Goal: Book appointment/travel/reservation

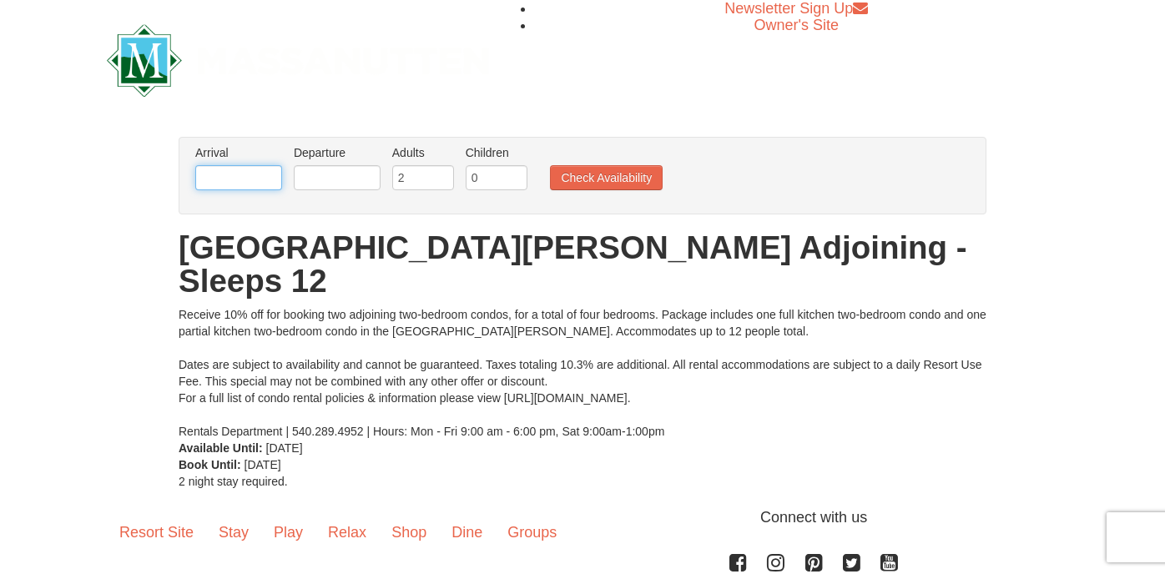
click at [254, 176] on input "text" at bounding box center [238, 177] width 87 height 25
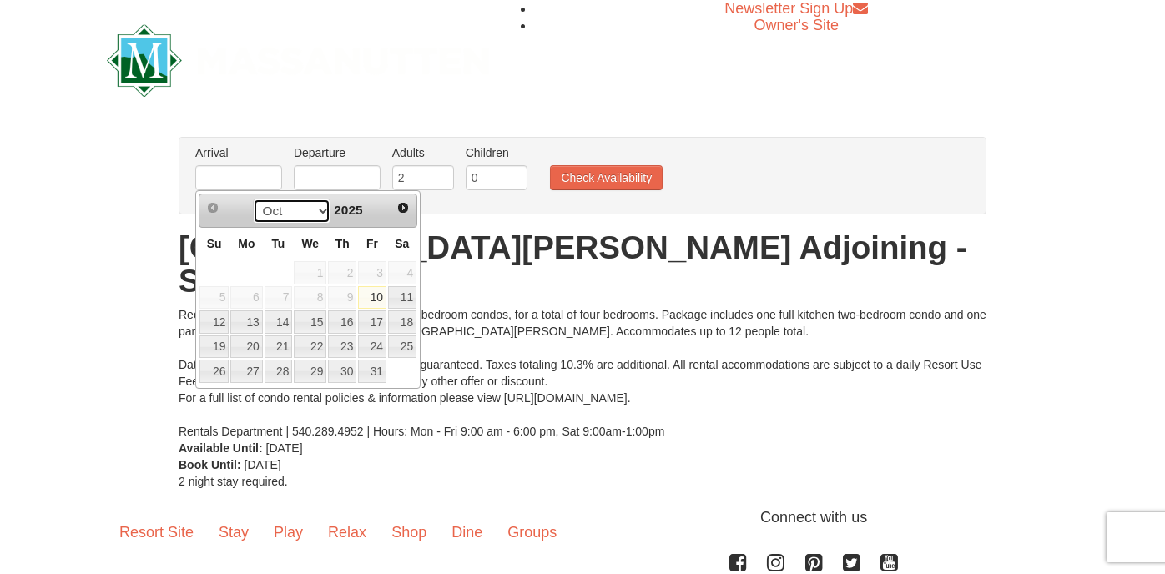
click at [320, 209] on select "Oct Nov Dec" at bounding box center [292, 211] width 78 height 25
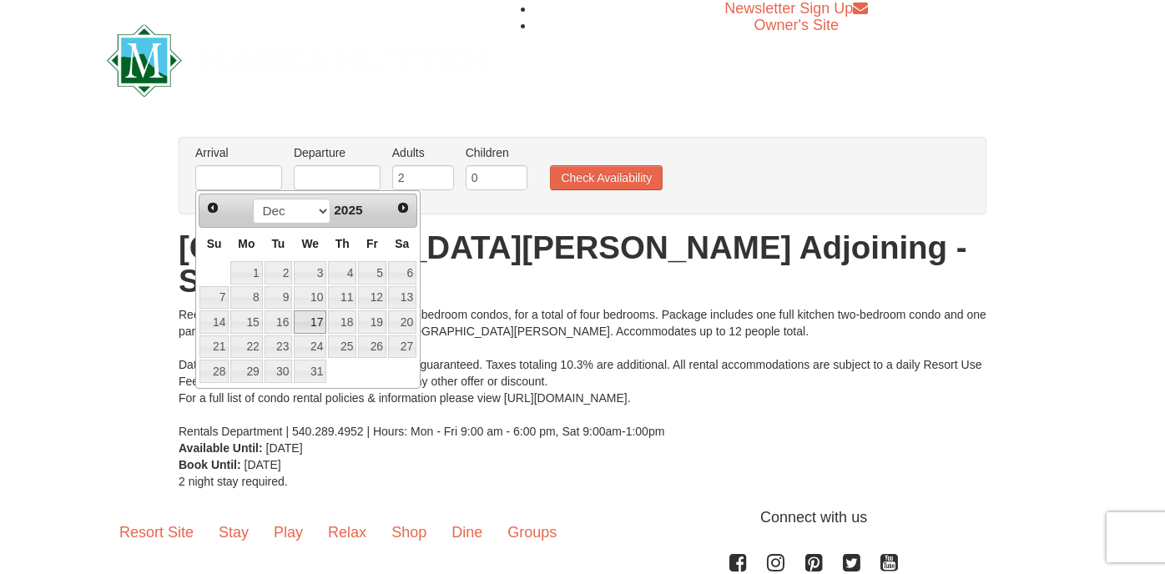
click at [319, 322] on link "17" at bounding box center [310, 321] width 33 height 23
type input "[DATE]"
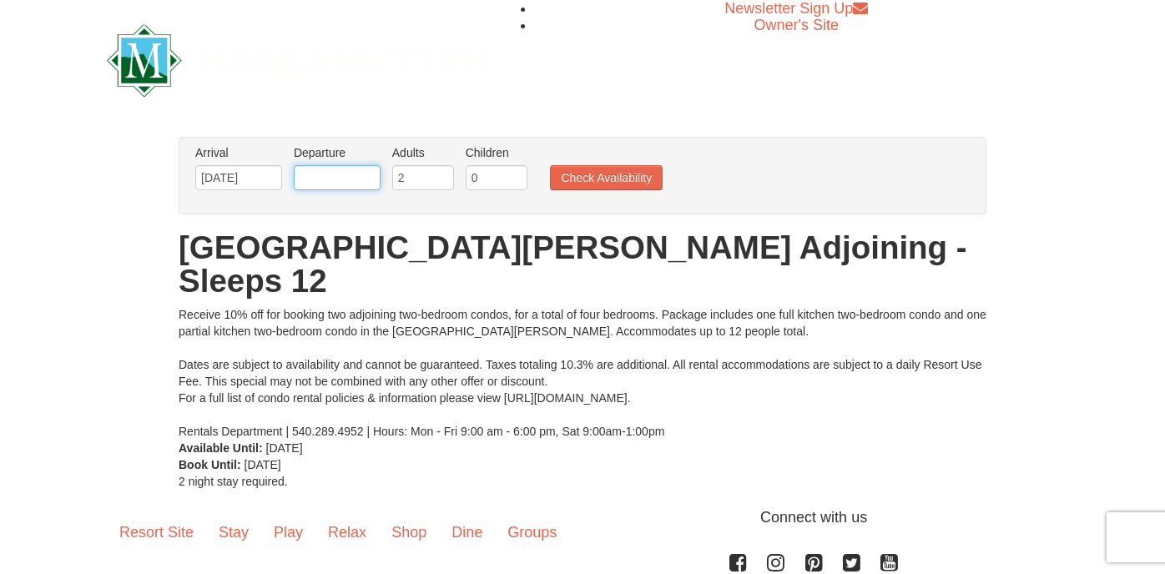
click at [354, 183] on input "text" at bounding box center [337, 177] width 87 height 25
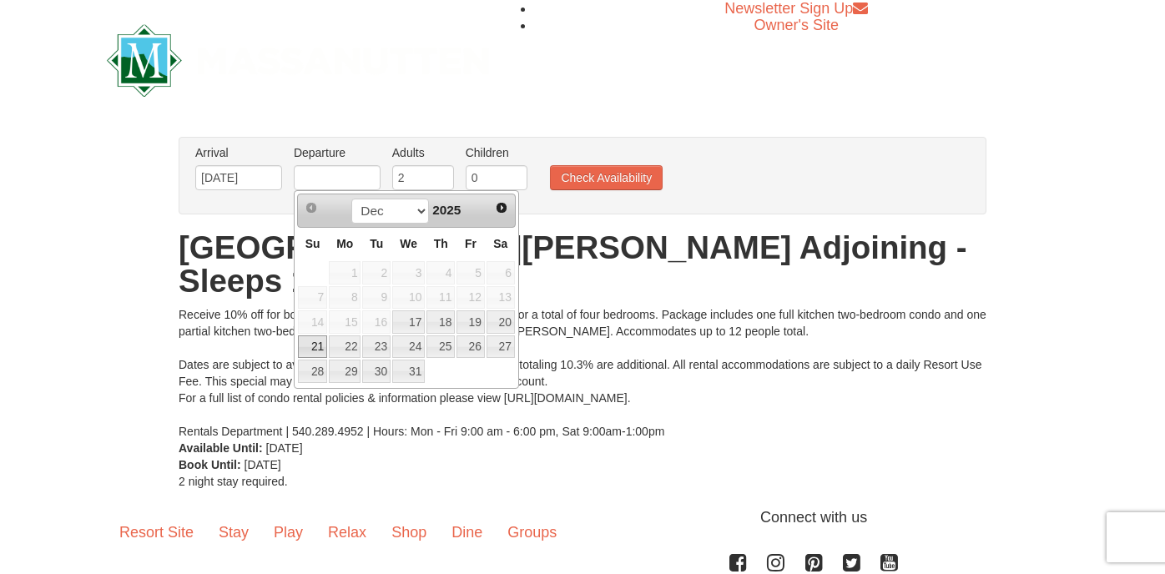
click at [321, 344] on link "21" at bounding box center [312, 346] width 29 height 23
type input "[DATE]"
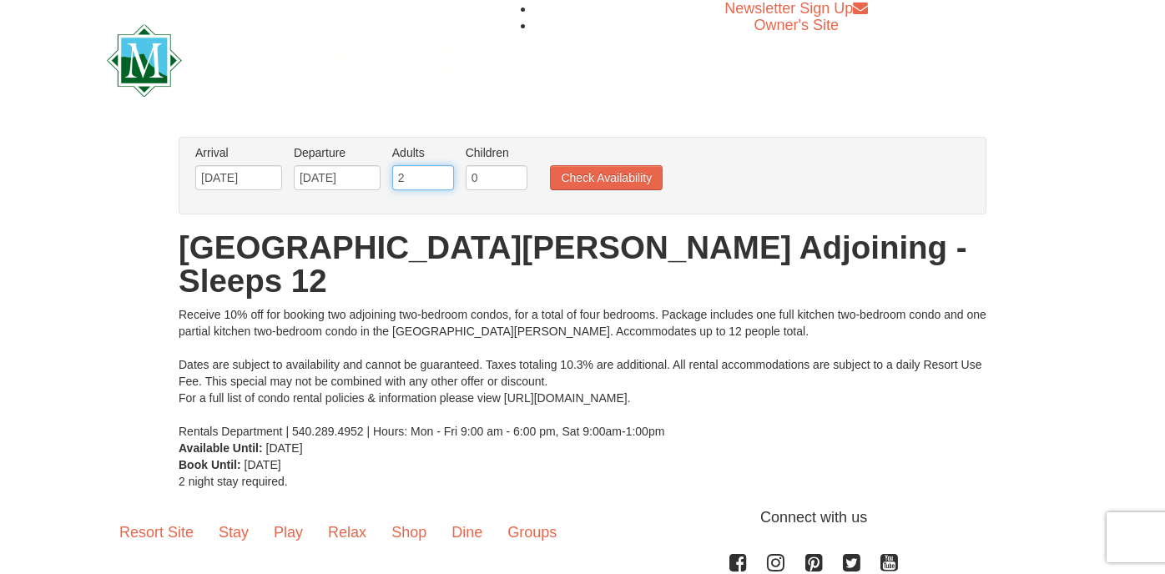
click at [401, 178] on input "2" at bounding box center [423, 177] width 62 height 25
type input "3"
click at [480, 181] on input "0" at bounding box center [497, 177] width 62 height 25
type input "1"
click at [588, 173] on button "Check Availability" at bounding box center [606, 177] width 113 height 25
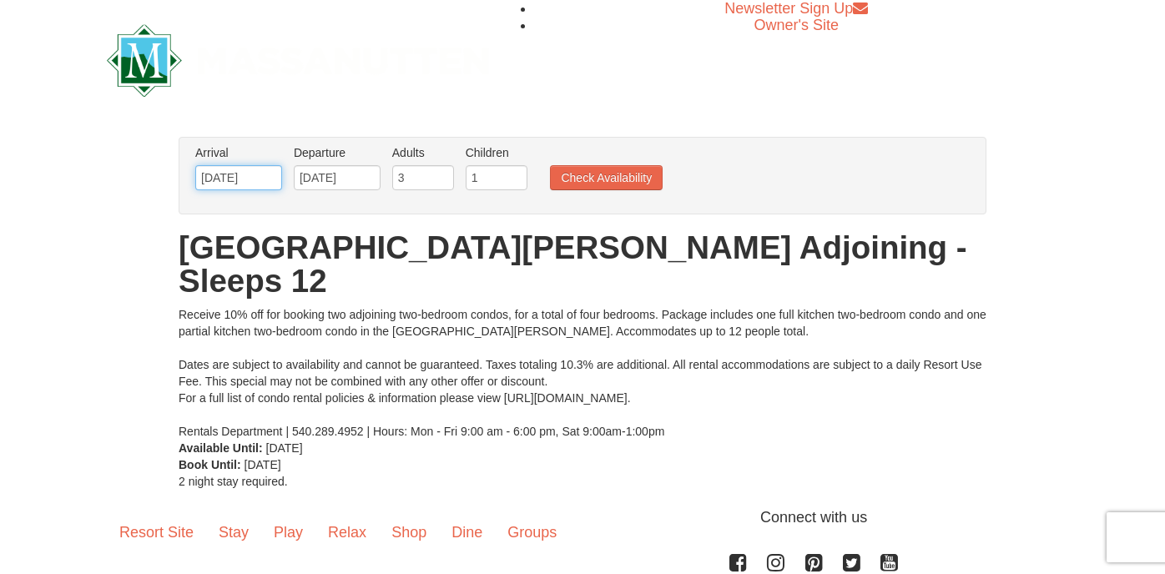
click at [260, 173] on input "[DATE]" at bounding box center [238, 177] width 87 height 25
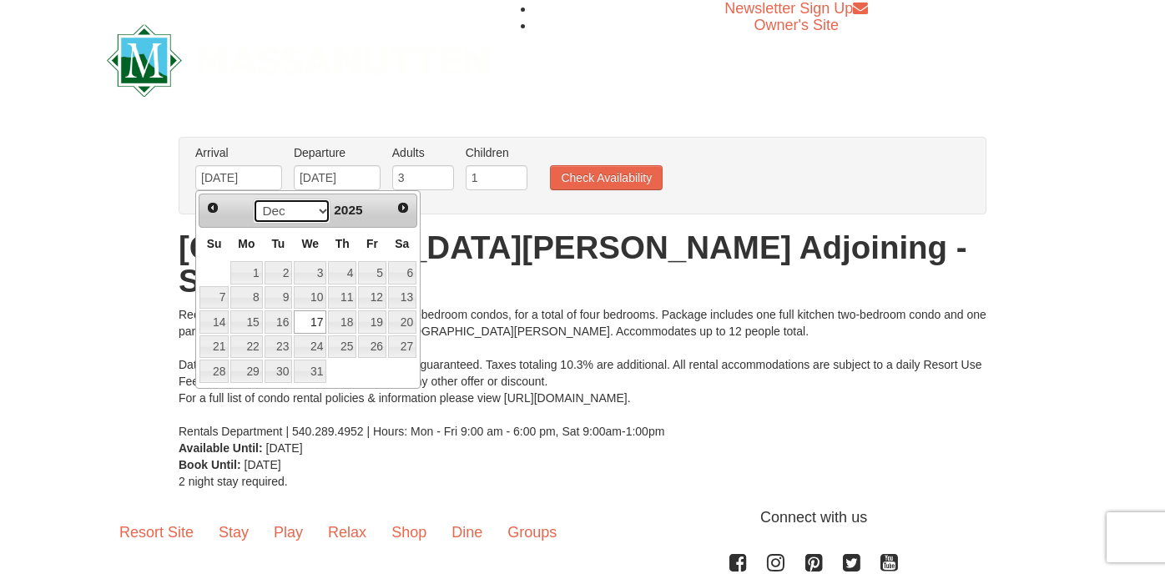
click at [317, 214] on select "Oct Nov Dec" at bounding box center [292, 211] width 78 height 25
click at [404, 205] on span "Next" at bounding box center [402, 207] width 13 height 13
click at [320, 298] on link "7" at bounding box center [310, 297] width 33 height 23
type input "01/07/2026"
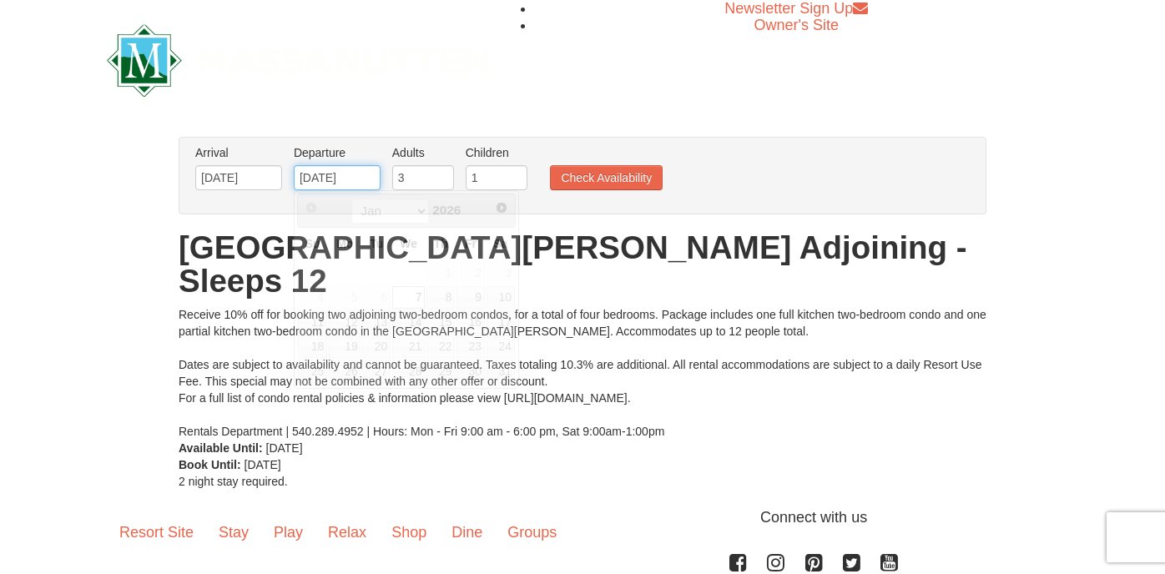
click at [361, 177] on input "01/07/2026" at bounding box center [337, 177] width 87 height 25
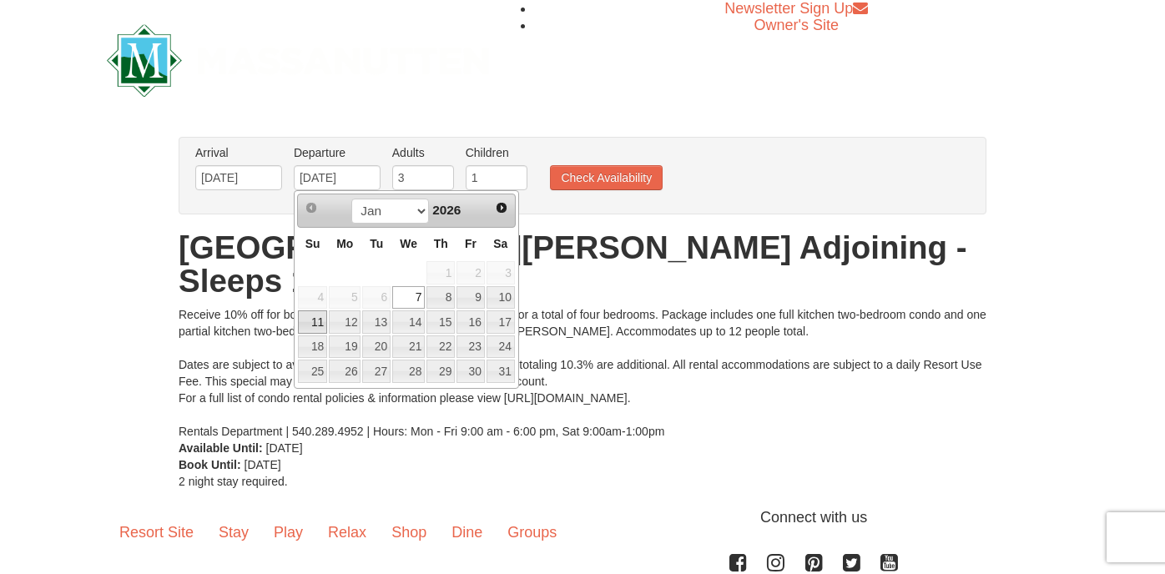
click at [320, 318] on link "11" at bounding box center [312, 321] width 29 height 23
type input "01/11/2026"
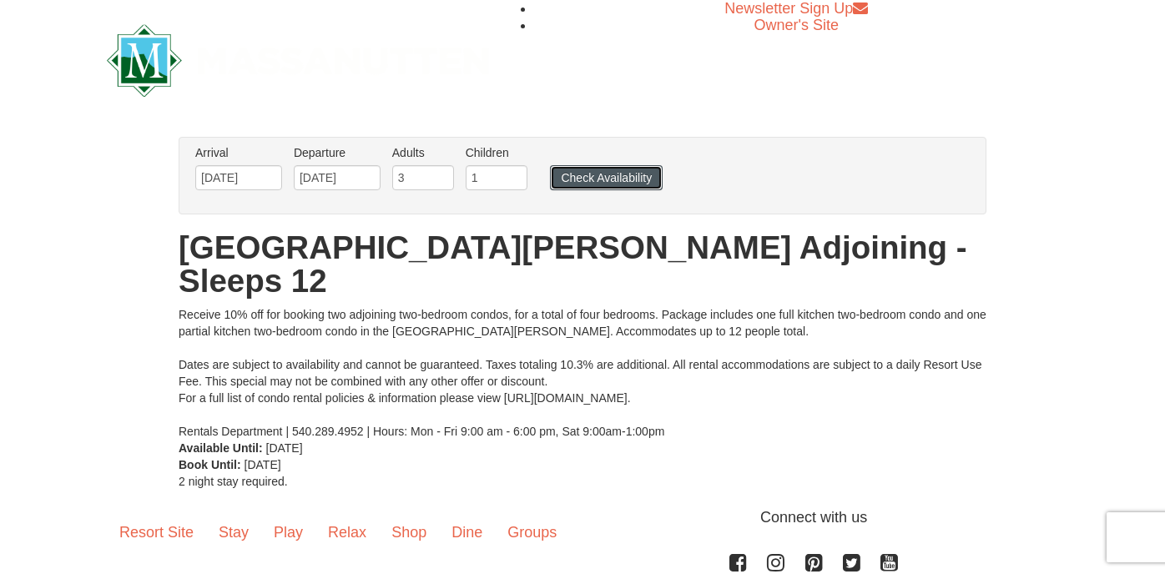
click at [598, 176] on button "Check Availability" at bounding box center [606, 177] width 113 height 25
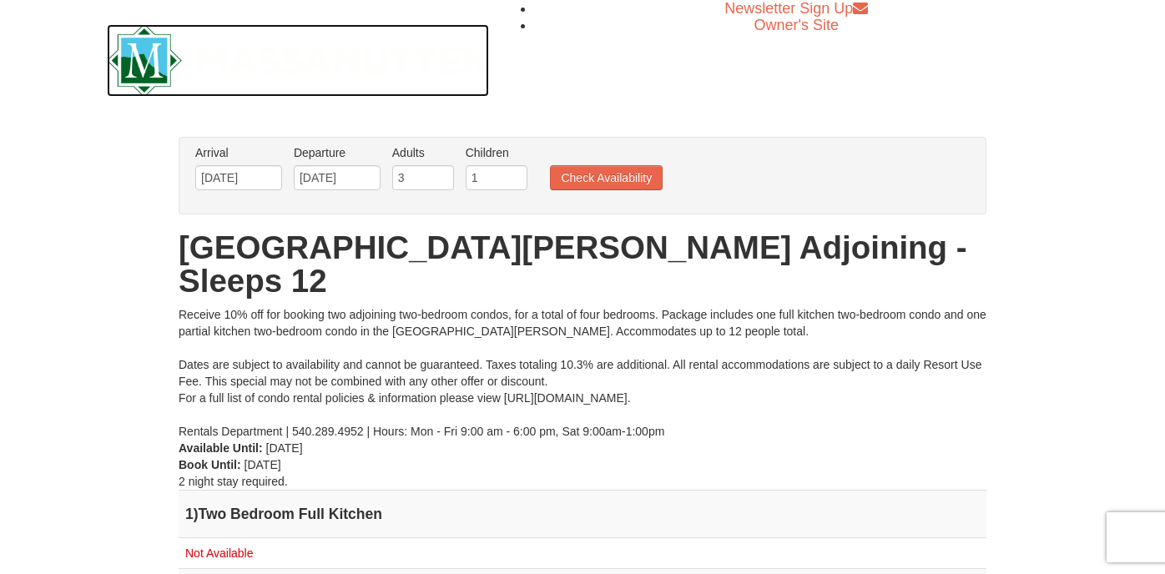
click at [130, 64] on img at bounding box center [298, 60] width 382 height 73
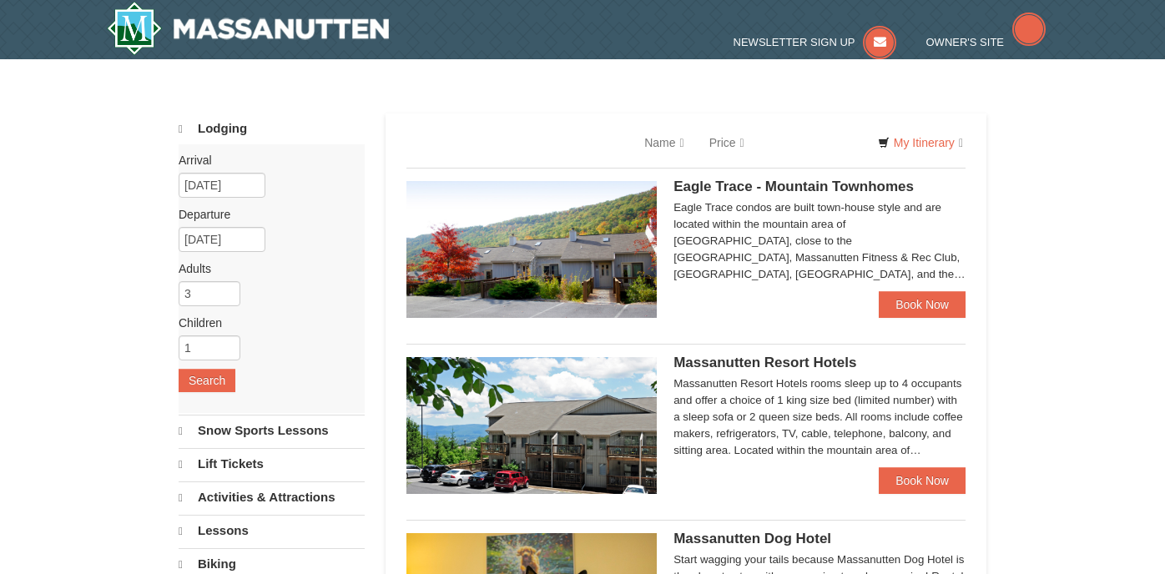
select select "10"
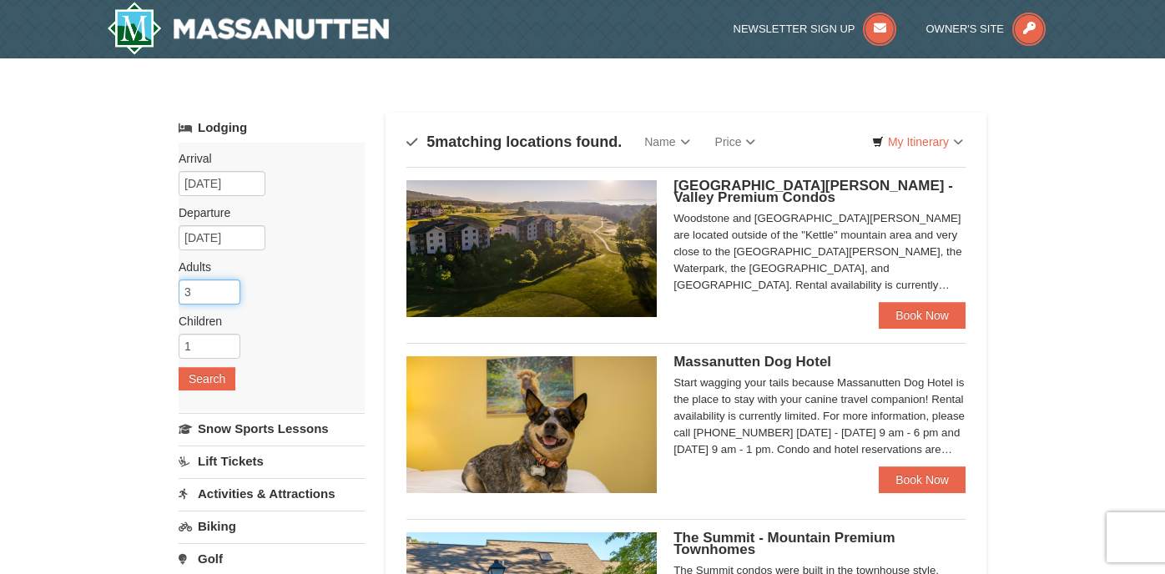
drag, startPoint x: 197, startPoint y: 295, endPoint x: 144, endPoint y: 292, distance: 52.7
click at [145, 292] on div "× Categories Map List Filter My Itinerary Questions? 1-540-289-9441 Lodging Arr…" at bounding box center [582, 575] width 1165 height 1035
type input "2"
click at [190, 378] on button "Search" at bounding box center [207, 378] width 57 height 23
